Goal: Find specific page/section

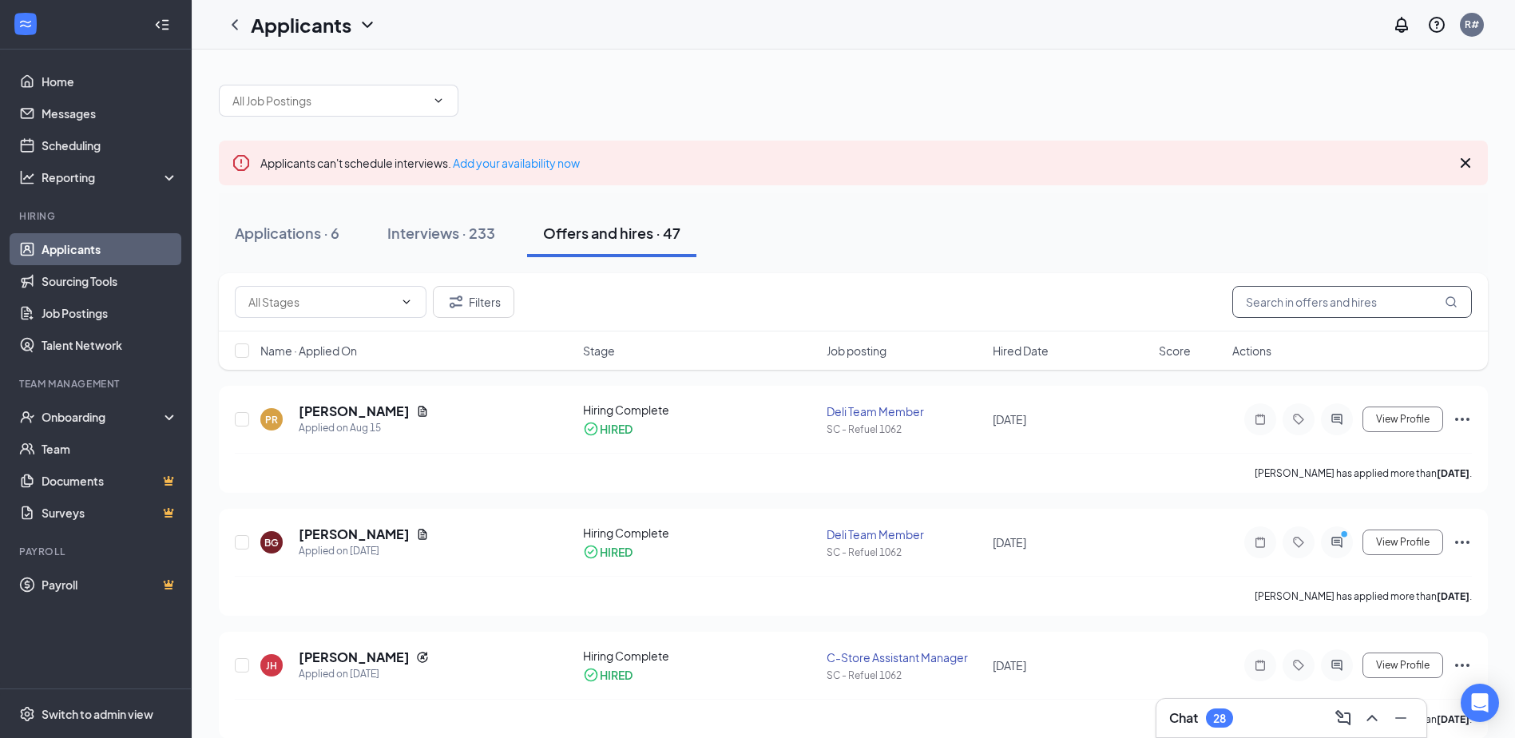
click at [1297, 307] on input "text" at bounding box center [1352, 302] width 240 height 32
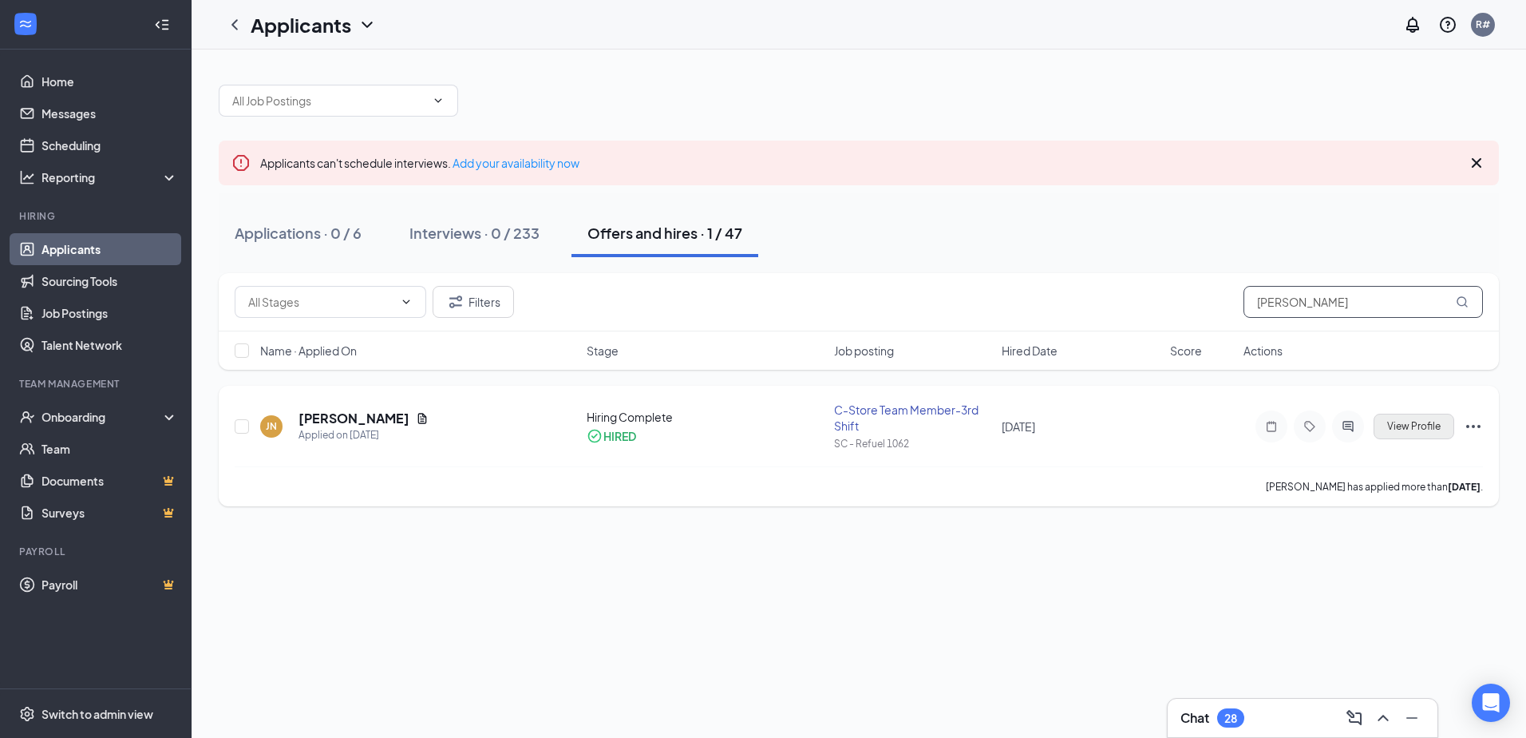
type input "[PERSON_NAME]"
click at [1389, 427] on span "View Profile" at bounding box center [1414, 426] width 53 height 11
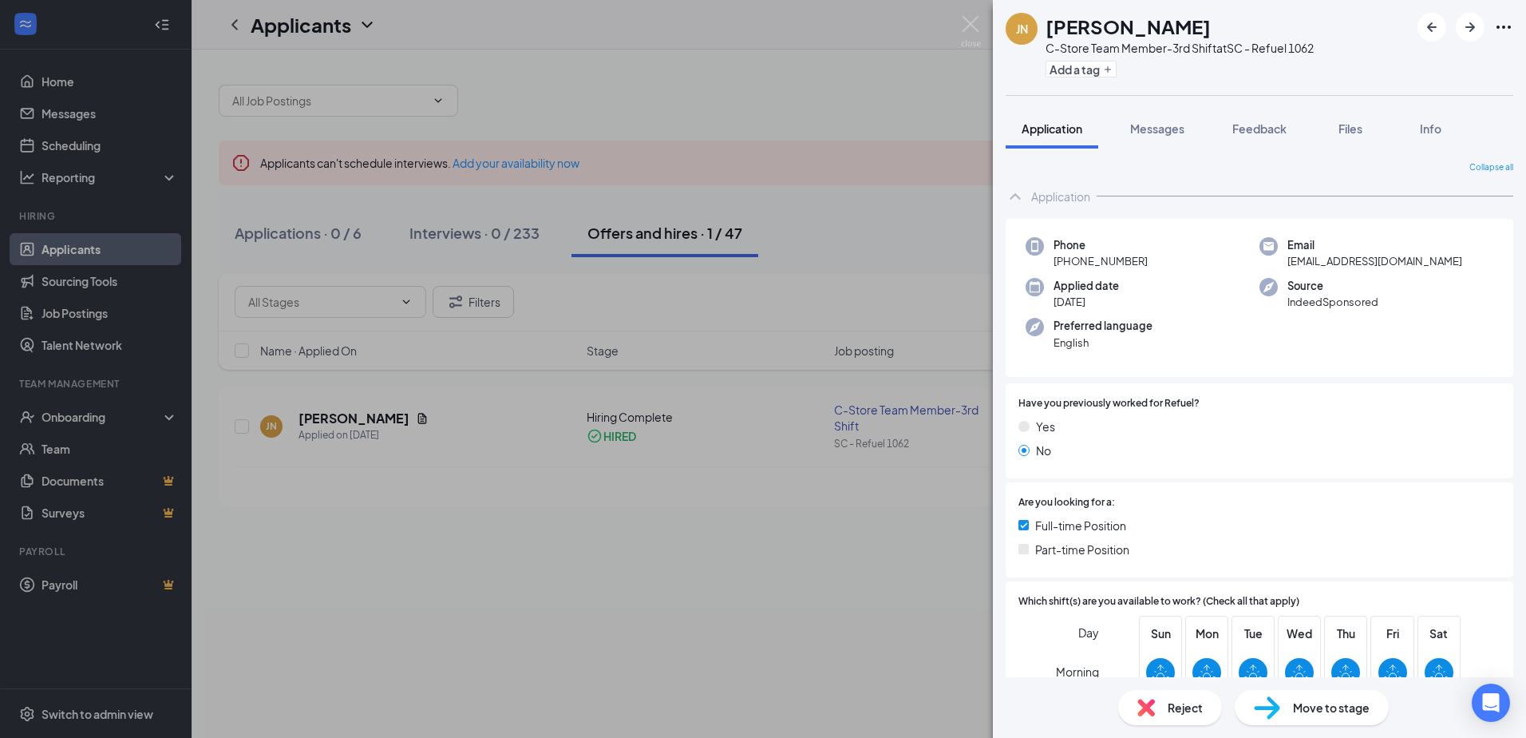
click at [869, 83] on div "[PERSON_NAME] [PERSON_NAME] C-Store Team Member-3rd Shift at SC - Refuel 1062 A…" at bounding box center [763, 369] width 1526 height 738
